Goal: Information Seeking & Learning: Learn about a topic

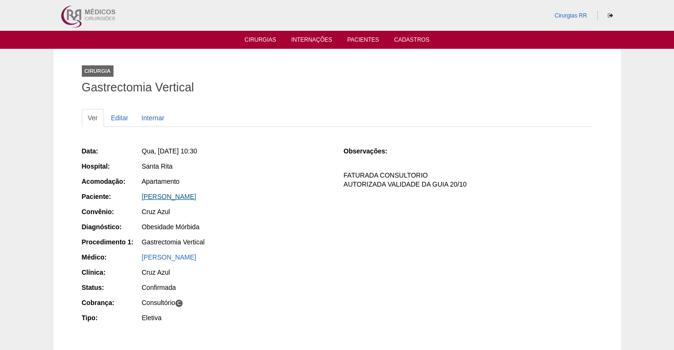
click at [178, 197] on link "[PERSON_NAME]" at bounding box center [169, 197] width 54 height 8
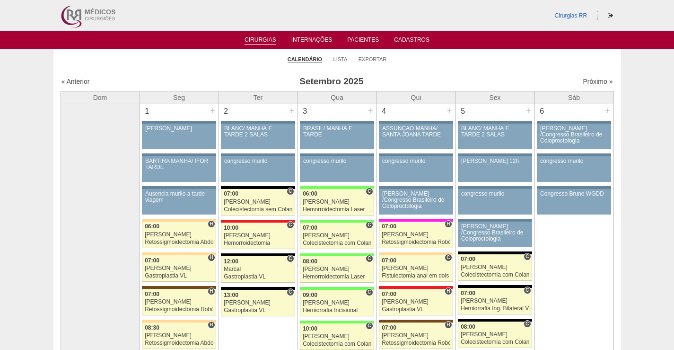
scroll to position [520, 0]
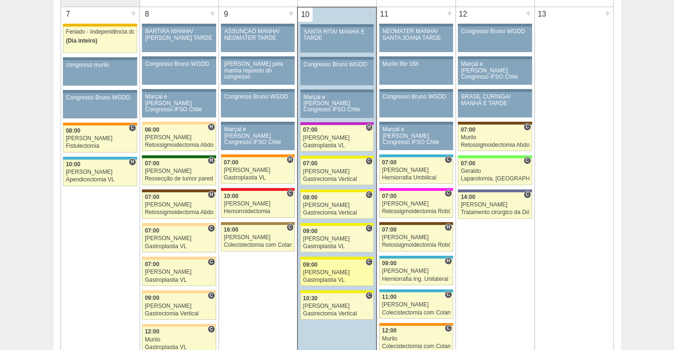
click at [347, 268] on link "88135 Fellow C 09:00 Ana Paula Gastroplastia VL Hospital Santa Rita Cruz Azul A…" at bounding box center [336, 272] width 73 height 26
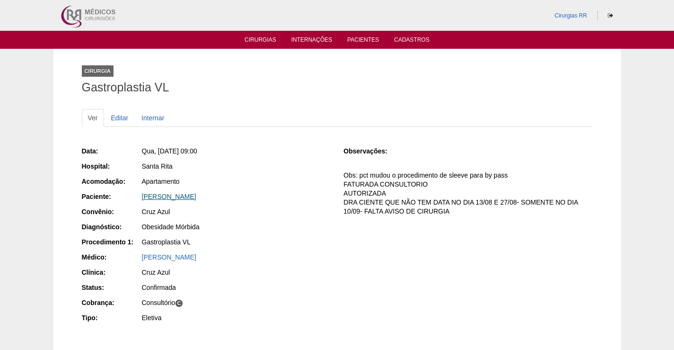
click at [184, 198] on link "Amanda Rodrigues Oliveira da Silva" at bounding box center [169, 197] width 54 height 8
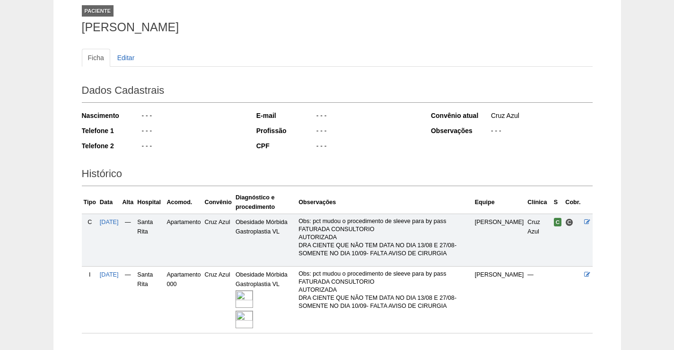
scroll to position [124, 0]
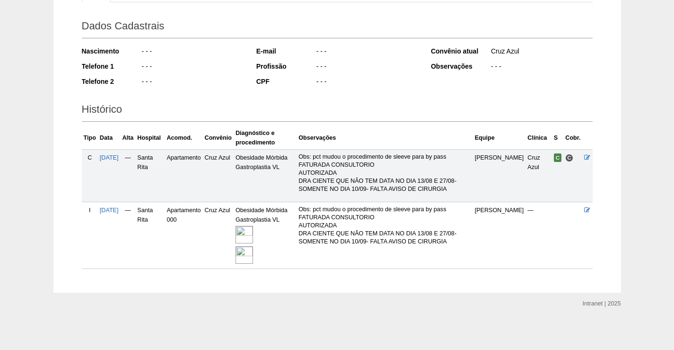
click at [253, 232] on img at bounding box center [245, 235] width 18 height 18
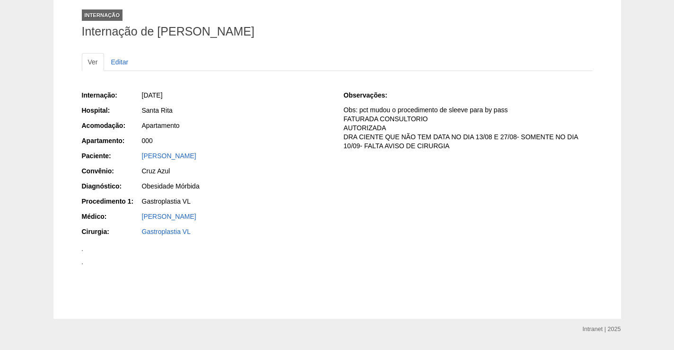
scroll to position [142, 0]
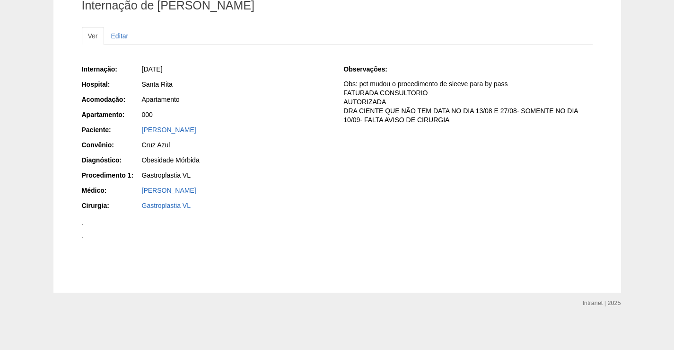
click at [83, 225] on img at bounding box center [82, 224] width 1 height 1
click at [83, 237] on img at bounding box center [82, 237] width 1 height 1
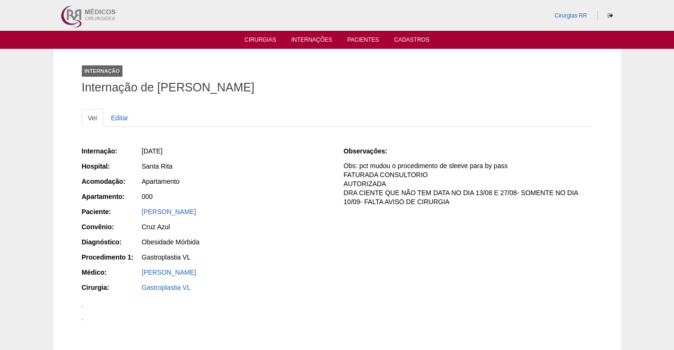
scroll to position [520, 0]
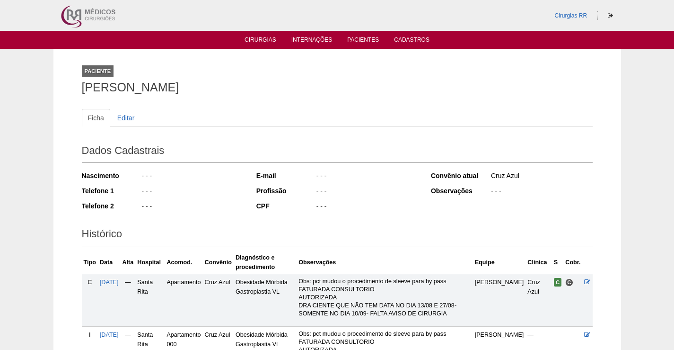
scroll to position [124, 0]
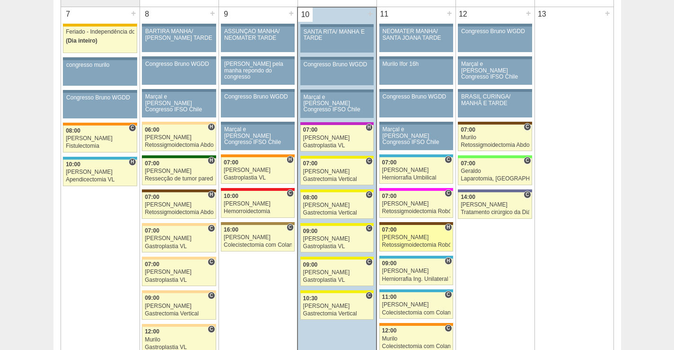
scroll to position [520, 0]
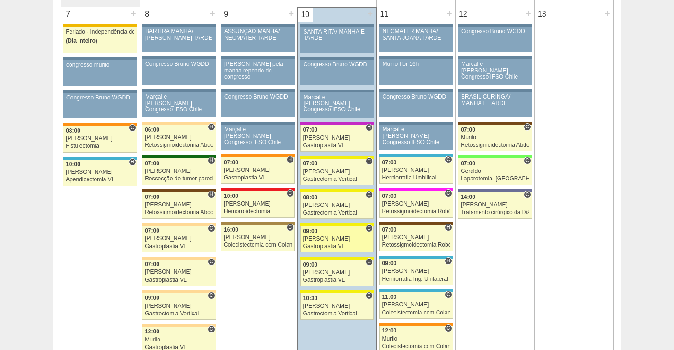
click at [335, 237] on div "[PERSON_NAME]" at bounding box center [337, 239] width 68 height 6
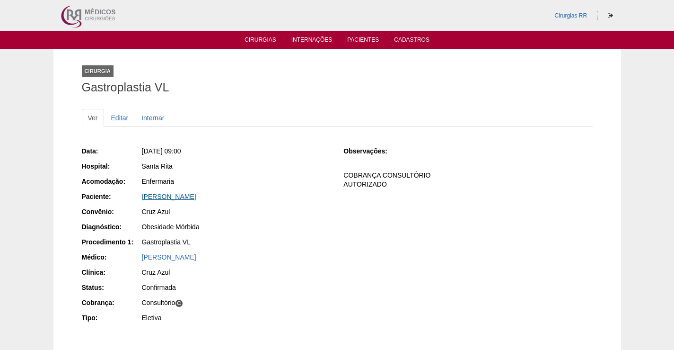
click at [196, 195] on link "[PERSON_NAME]" at bounding box center [169, 197] width 54 height 8
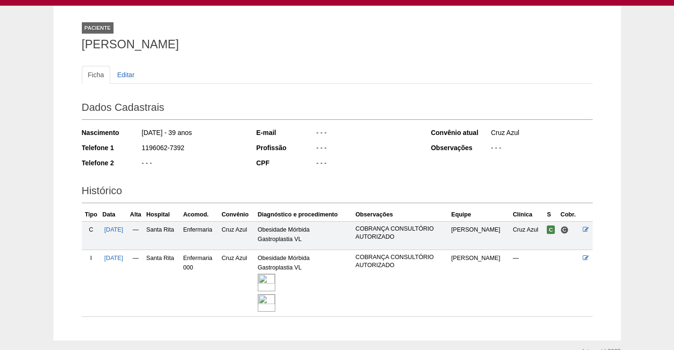
scroll to position [91, 0]
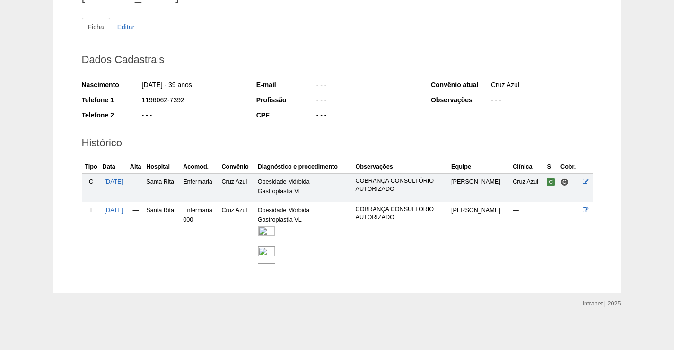
click at [275, 228] on img at bounding box center [267, 235] width 18 height 18
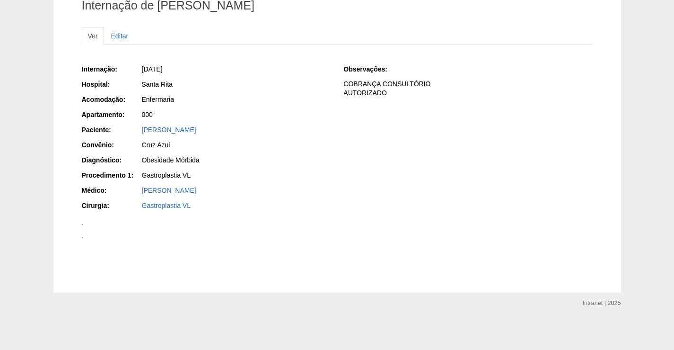
scroll to position [284, 0]
click at [83, 224] on img at bounding box center [82, 224] width 1 height 1
click at [83, 238] on img at bounding box center [82, 237] width 1 height 1
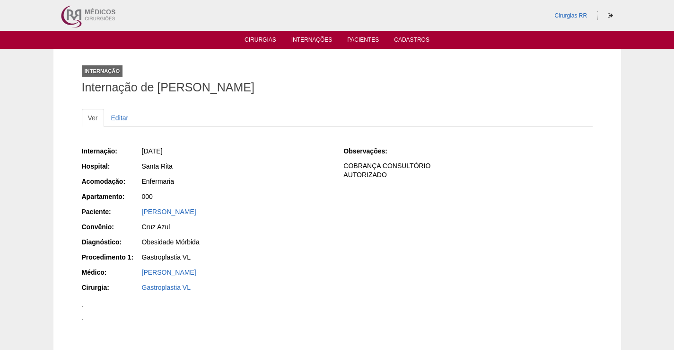
scroll to position [425, 0]
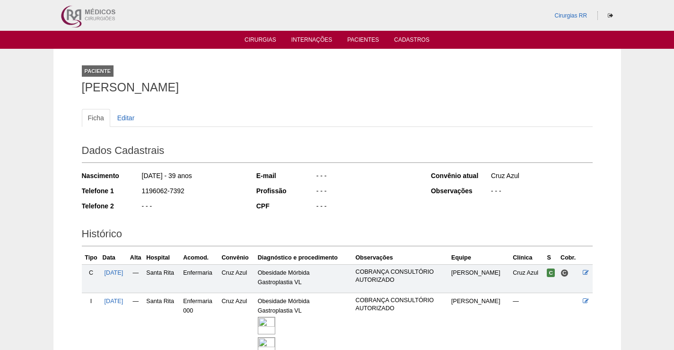
scroll to position [91, 0]
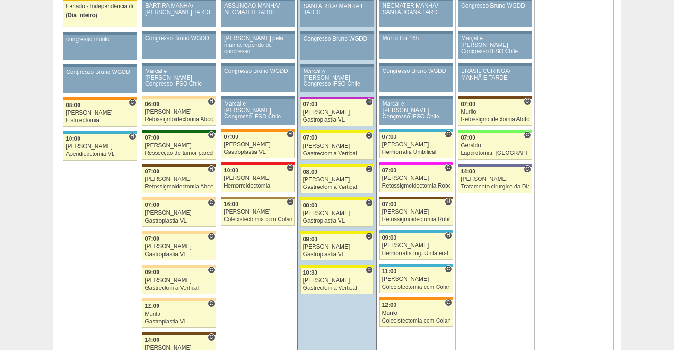
scroll to position [568, 0]
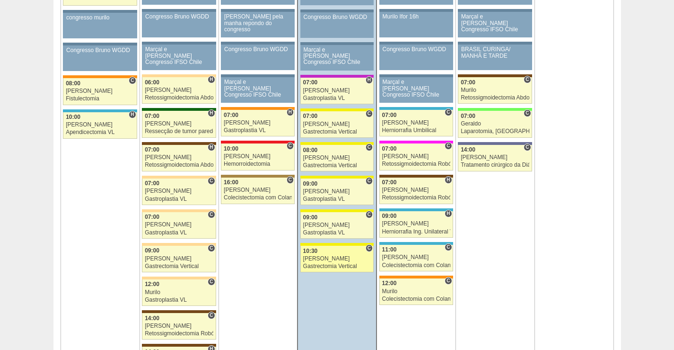
click at [343, 254] on div "10:30" at bounding box center [337, 251] width 68 height 6
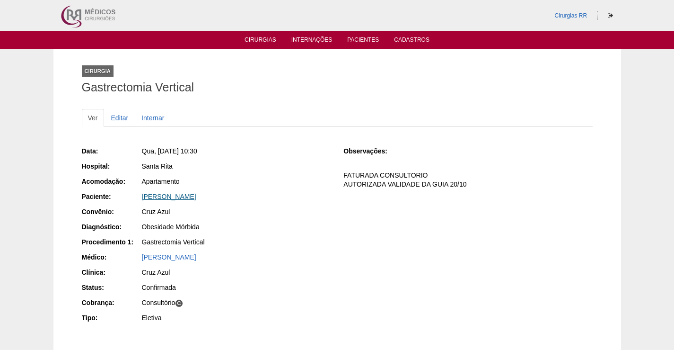
click at [190, 198] on link "[PERSON_NAME]" at bounding box center [169, 197] width 54 height 8
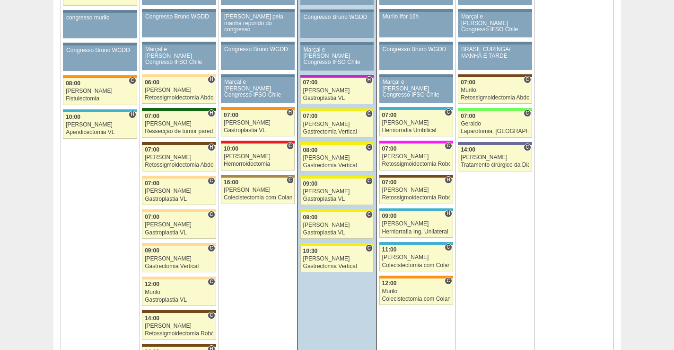
scroll to position [568, 0]
click at [329, 123] on div "[PERSON_NAME]" at bounding box center [337, 124] width 68 height 6
click at [338, 125] on div "[PERSON_NAME]" at bounding box center [337, 124] width 68 height 6
